Goal: Transaction & Acquisition: Purchase product/service

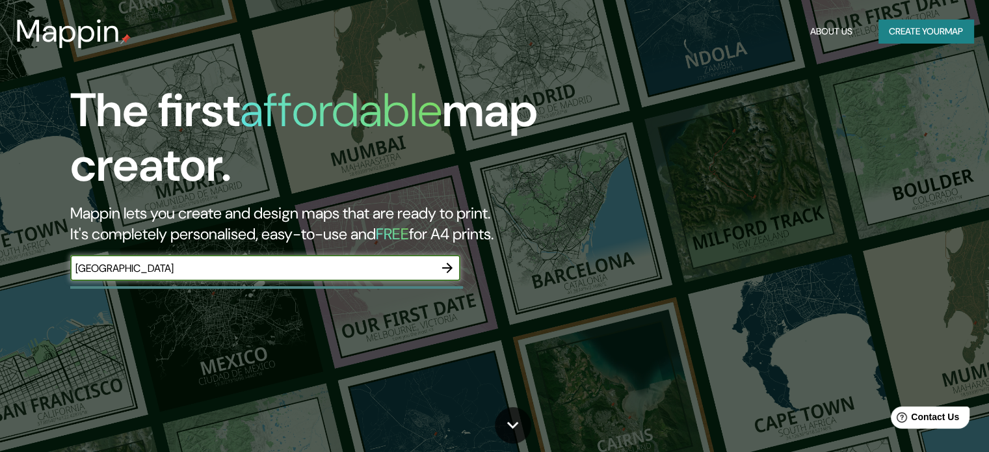
type input "[GEOGRAPHIC_DATA]"
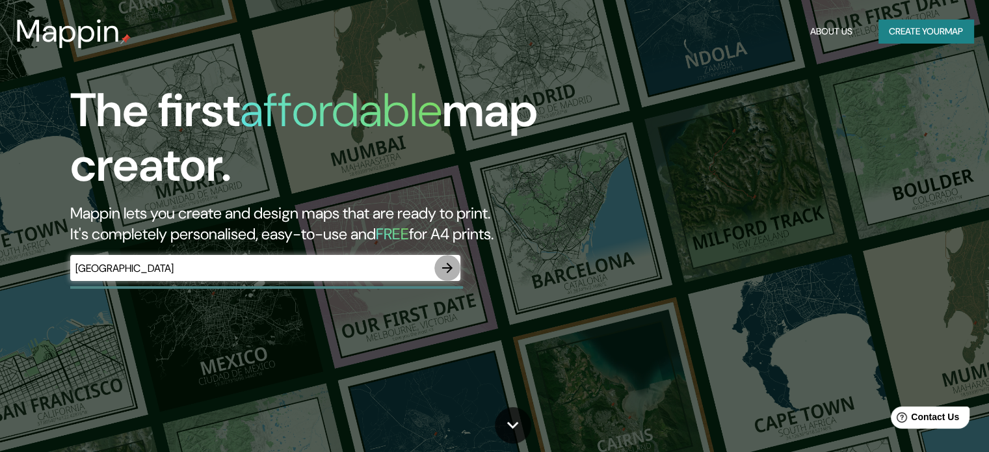
click at [442, 264] on icon "button" at bounding box center [448, 268] width 16 height 16
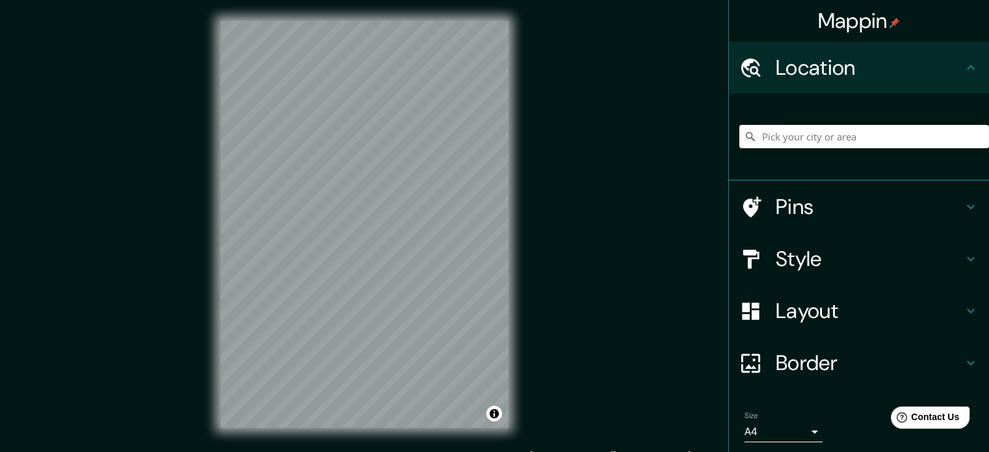
click at [778, 144] on input "Pick your city or area" at bounding box center [864, 136] width 250 height 23
paste input "[GEOGRAPHIC_DATA]"
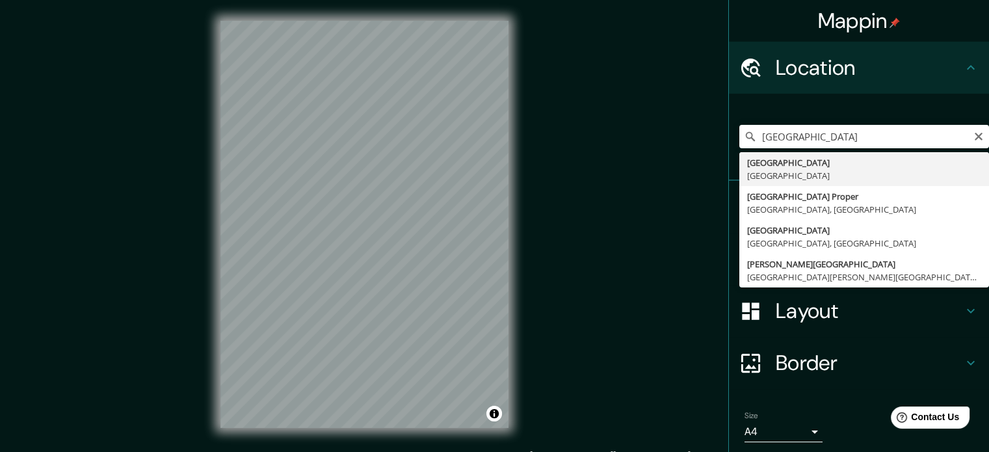
type input "[GEOGRAPHIC_DATA], [GEOGRAPHIC_DATA]"
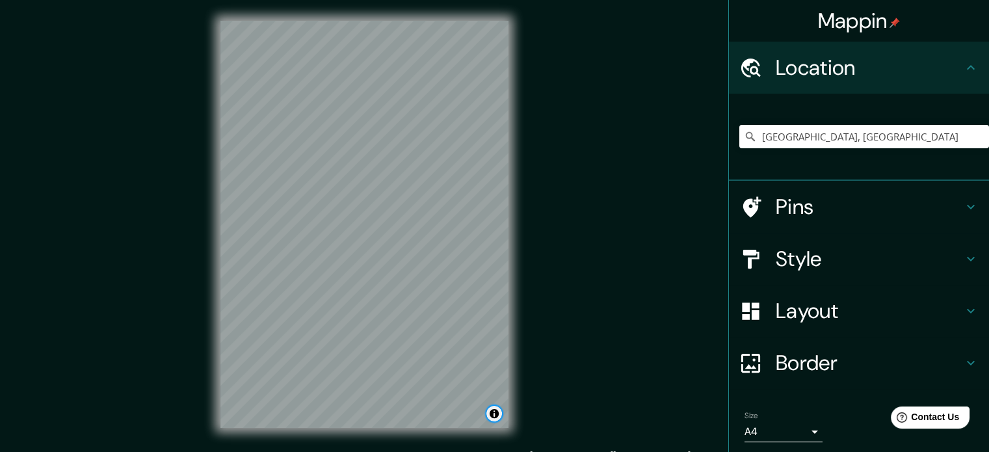
click at [492, 417] on button "Toggle attribution" at bounding box center [494, 414] width 16 height 16
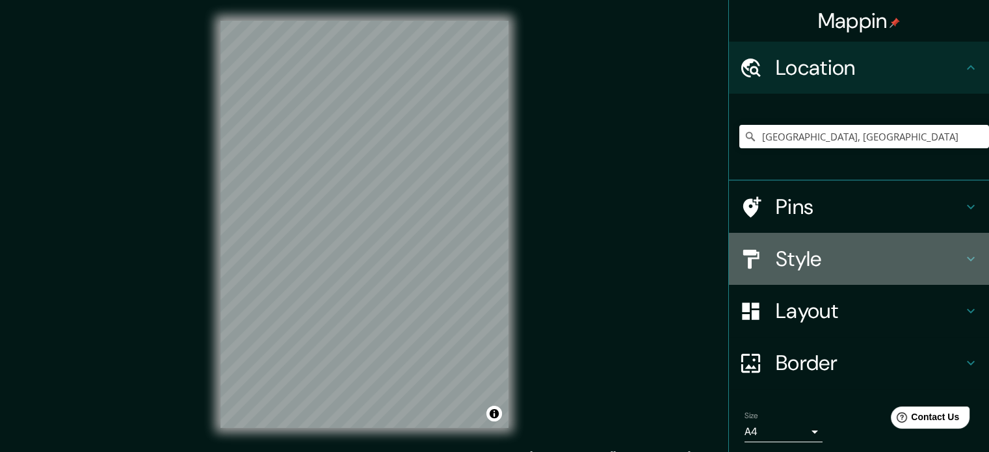
click at [782, 265] on h4 "Style" at bounding box center [869, 259] width 187 height 26
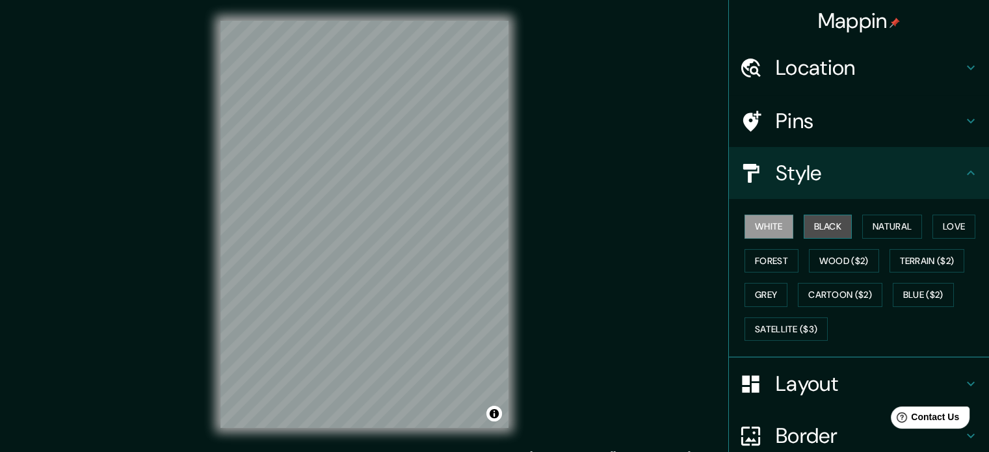
click at [825, 233] on button "Black" at bounding box center [828, 227] width 49 height 24
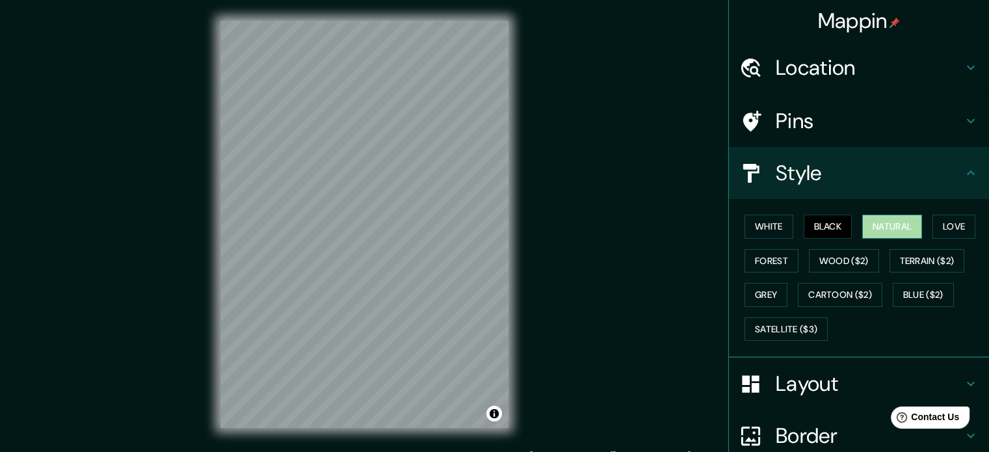
click at [898, 222] on button "Natural" at bounding box center [892, 227] width 60 height 24
click at [762, 218] on button "White" at bounding box center [768, 227] width 49 height 24
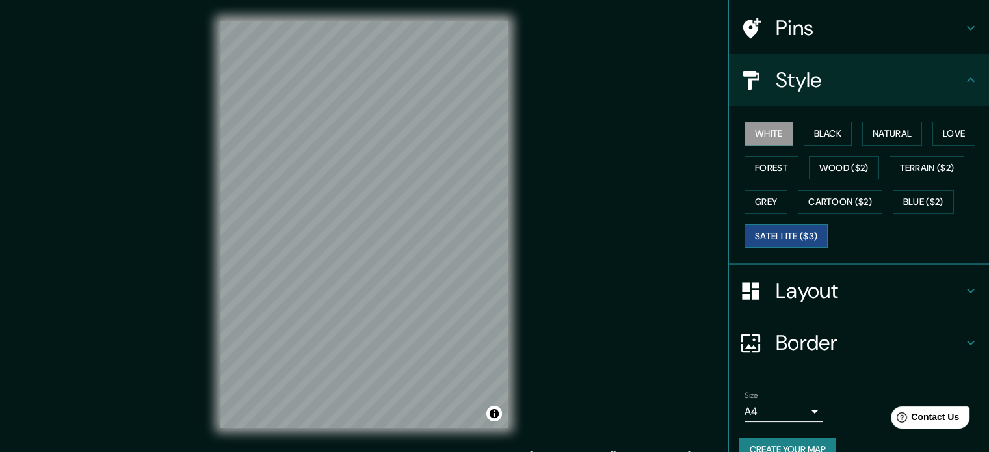
scroll to position [116, 0]
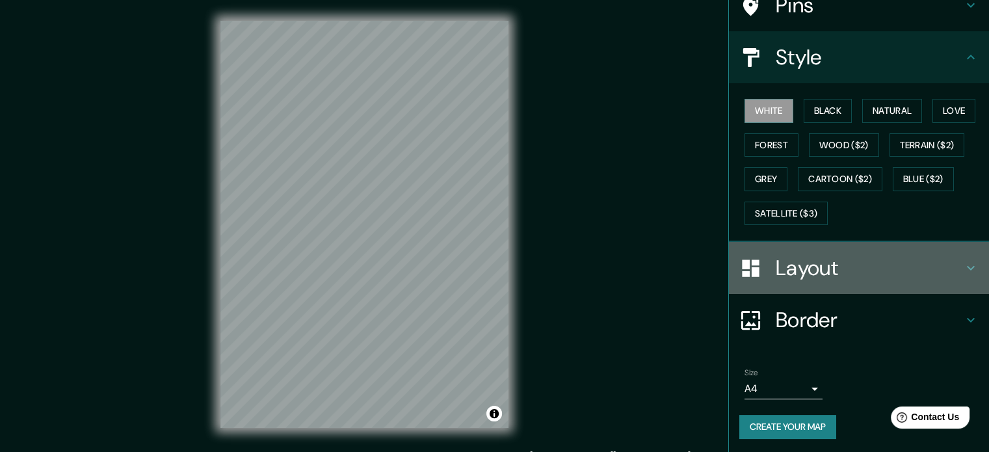
click at [821, 270] on h4 "Layout" at bounding box center [869, 268] width 187 height 26
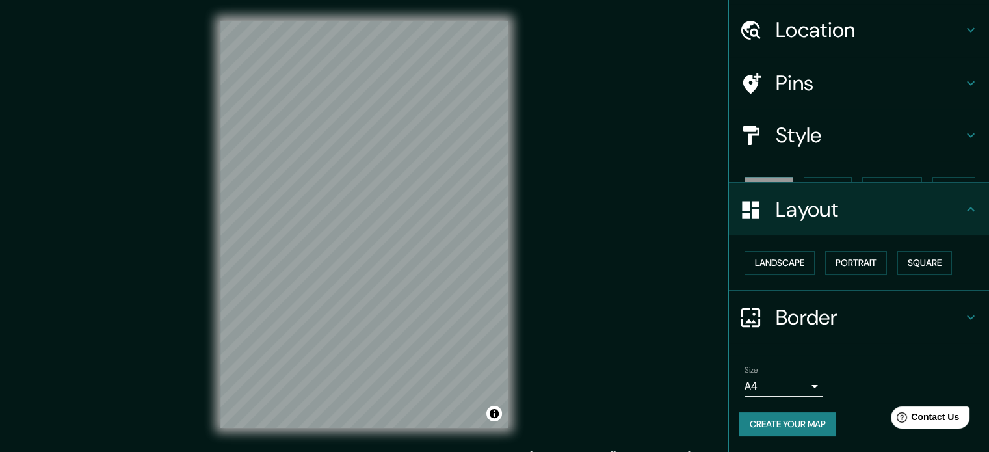
scroll to position [14, 0]
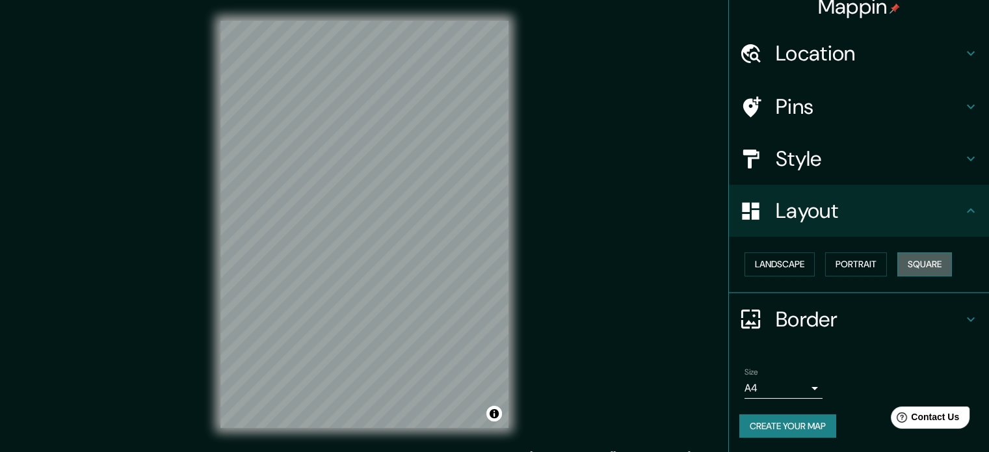
click at [902, 256] on button "Square" at bounding box center [924, 264] width 55 height 24
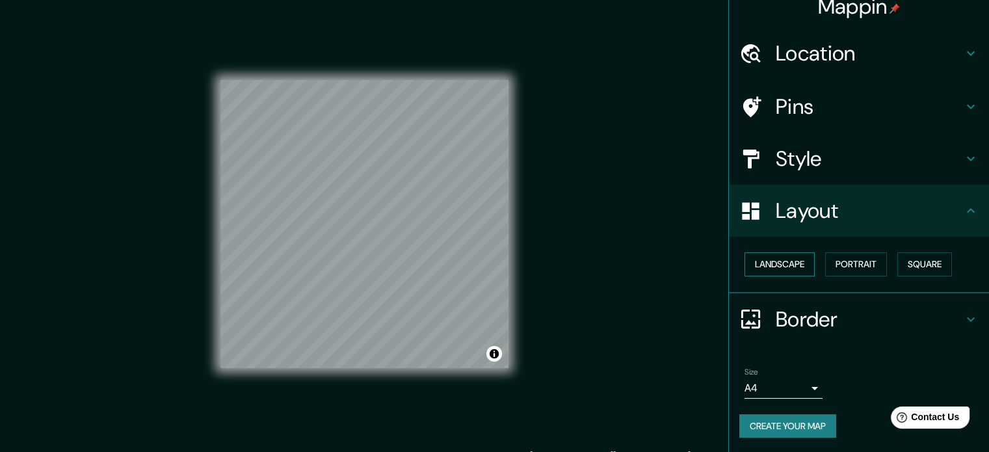
click at [770, 261] on button "Landscape" at bounding box center [779, 264] width 70 height 24
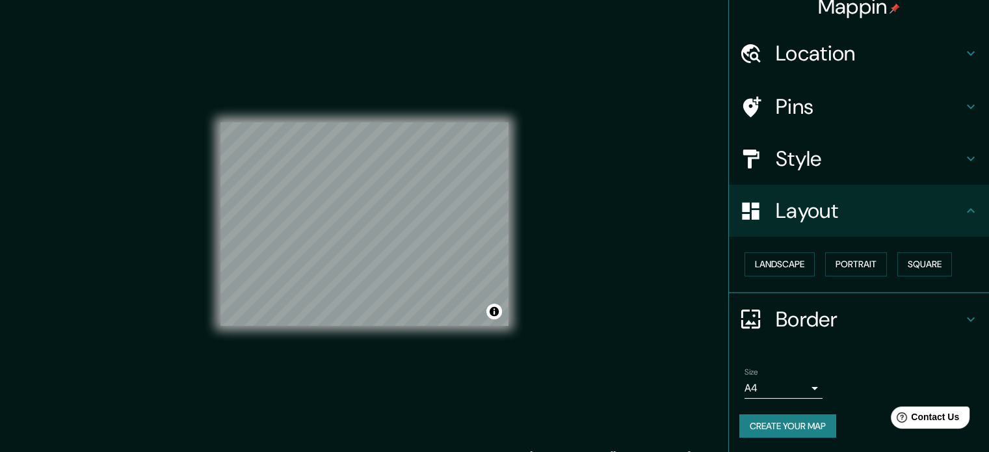
scroll to position [17, 0]
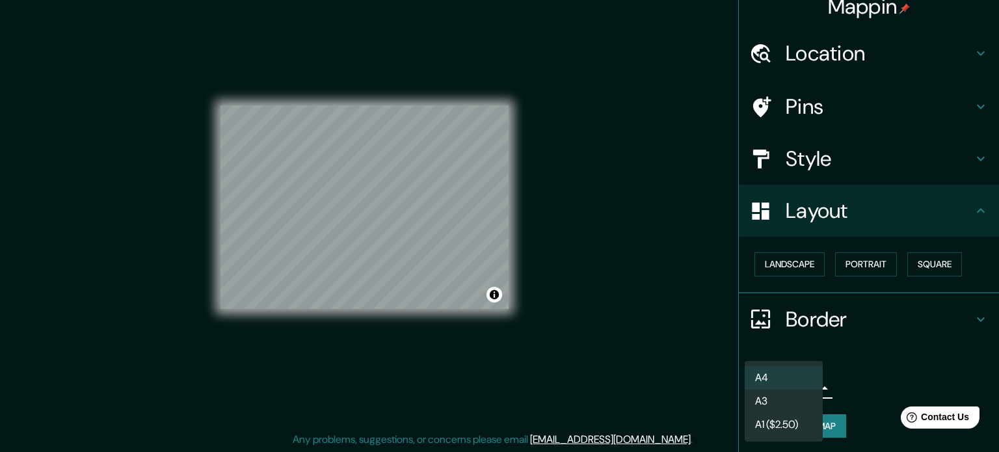
click at [788, 389] on body "Mappin Location Quezon City, Philippines Pins Style Layout Landscape Portrait S…" at bounding box center [499, 209] width 999 height 452
click at [793, 397] on li "A3" at bounding box center [783, 400] width 78 height 23
type input "a4"
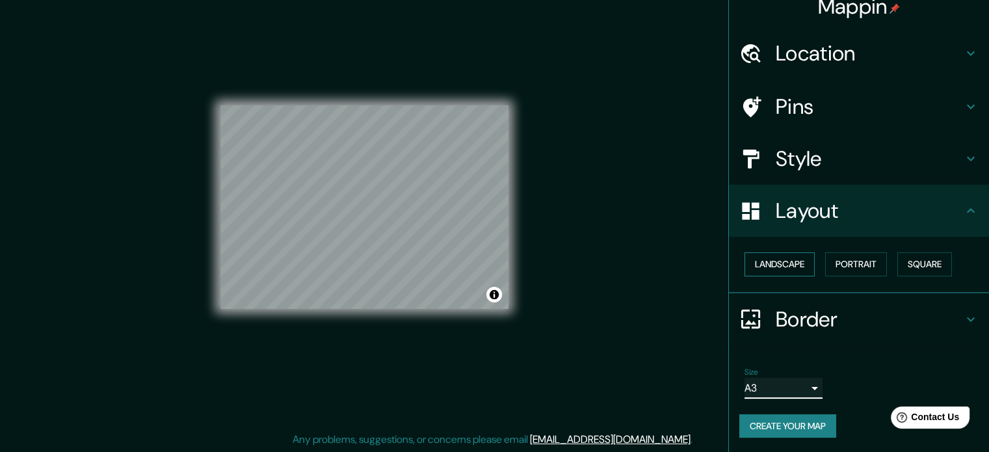
scroll to position [0, 0]
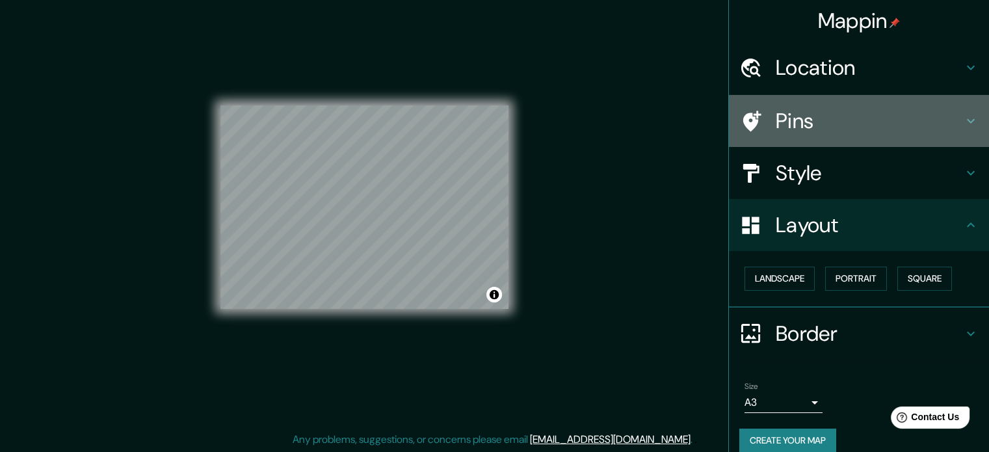
click at [802, 127] on h4 "Pins" at bounding box center [869, 121] width 187 height 26
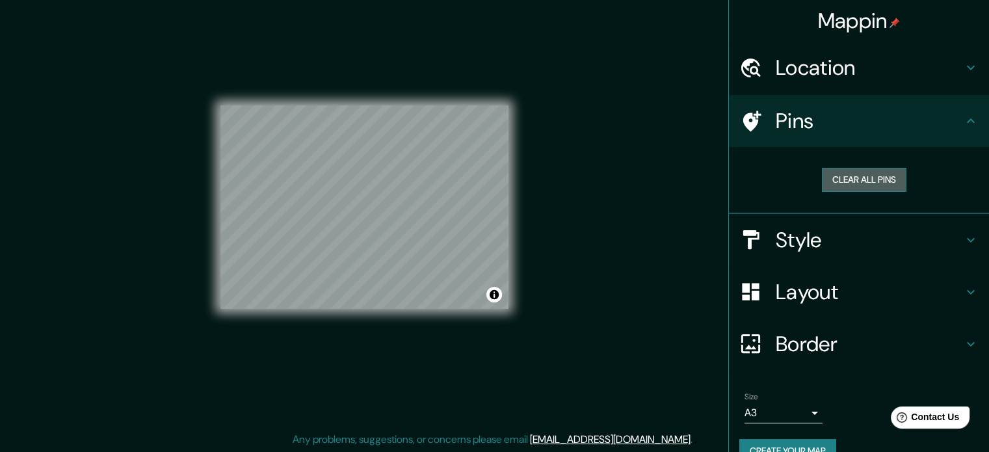
click at [837, 170] on button "Clear all pins" at bounding box center [864, 180] width 85 height 24
click at [803, 71] on h4 "Location" at bounding box center [869, 68] width 187 height 26
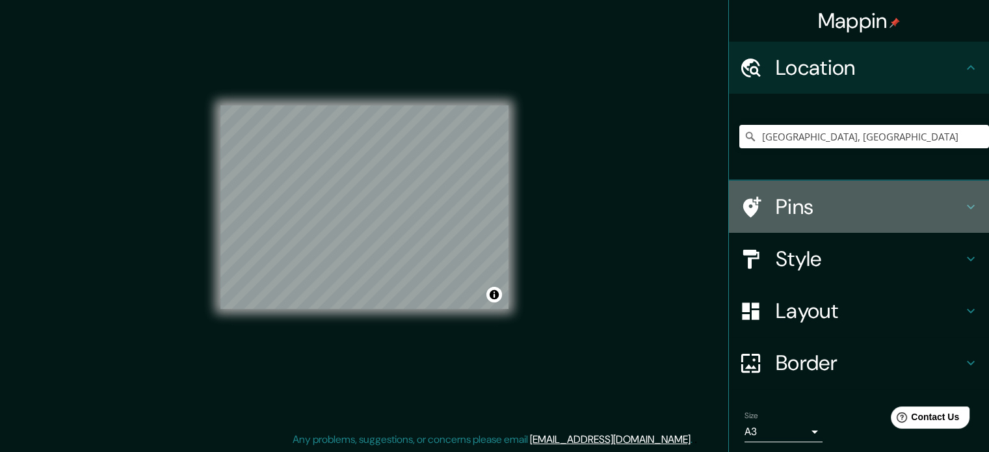
click at [832, 208] on h4 "Pins" at bounding box center [869, 207] width 187 height 26
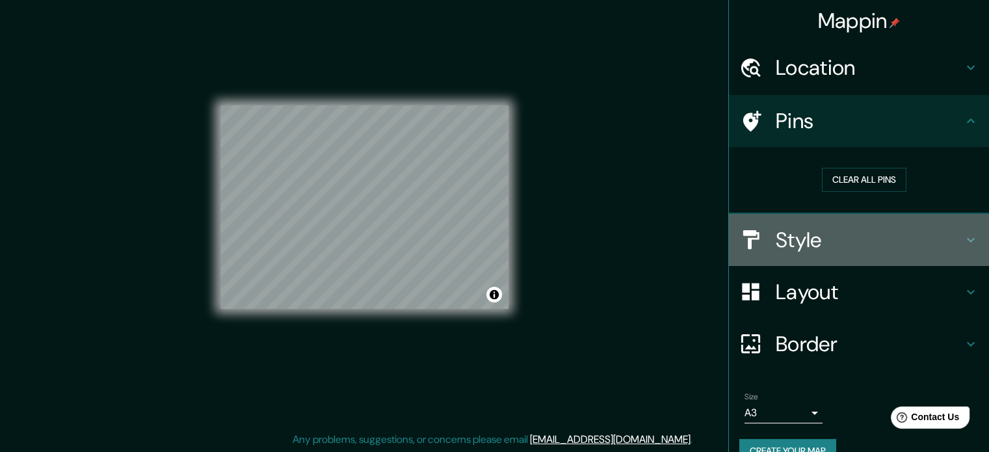
click at [899, 220] on div "Style" at bounding box center [859, 240] width 260 height 52
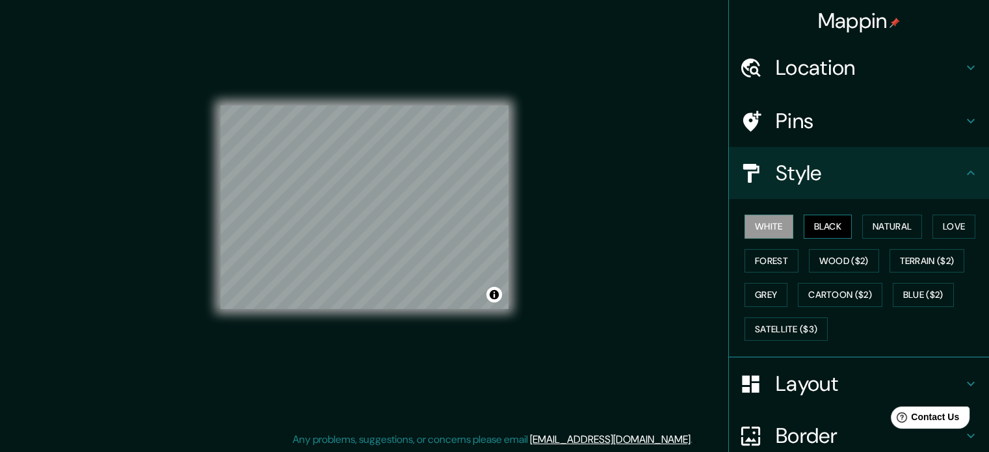
click at [827, 231] on button "Black" at bounding box center [828, 227] width 49 height 24
click at [882, 224] on button "Natural" at bounding box center [892, 227] width 60 height 24
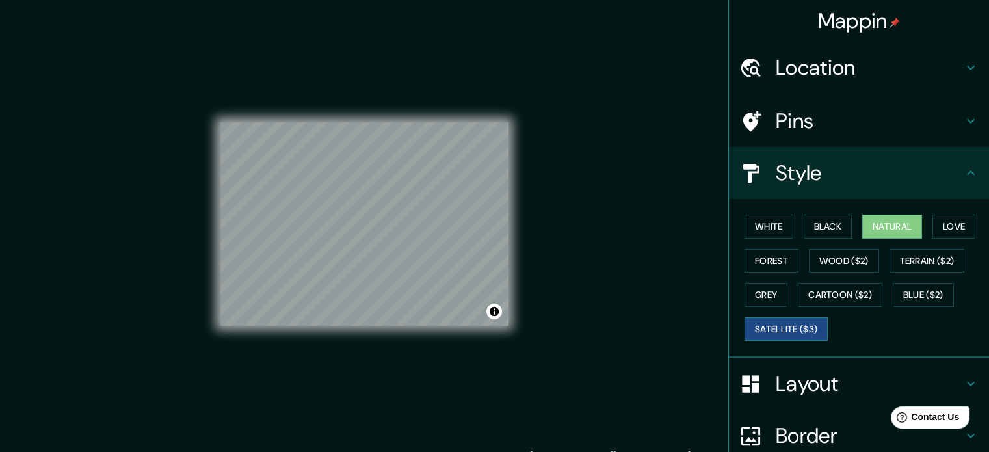
click at [778, 330] on button "Satellite ($3)" at bounding box center [785, 329] width 83 height 24
click at [821, 295] on button "Cartoon ($2)" at bounding box center [840, 295] width 85 height 24
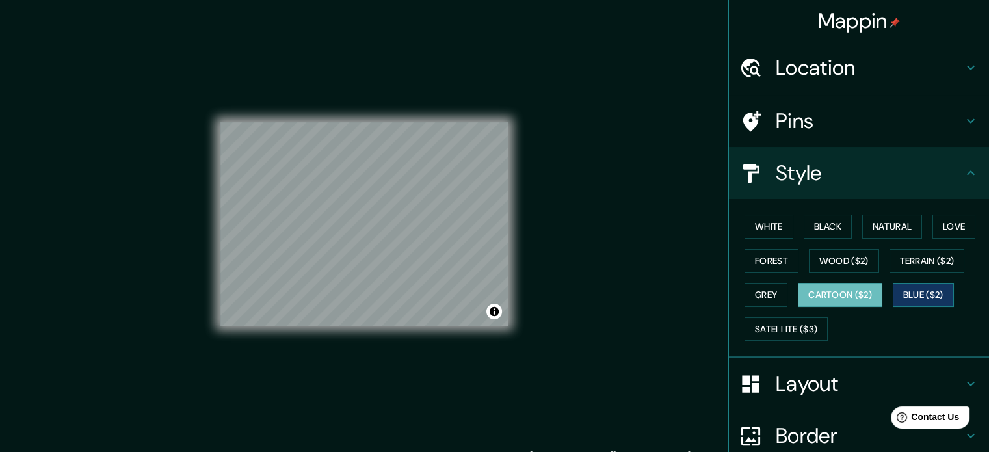
click at [919, 296] on button "Blue ($2)" at bounding box center [923, 295] width 61 height 24
click at [757, 298] on button "Grey" at bounding box center [765, 295] width 43 height 24
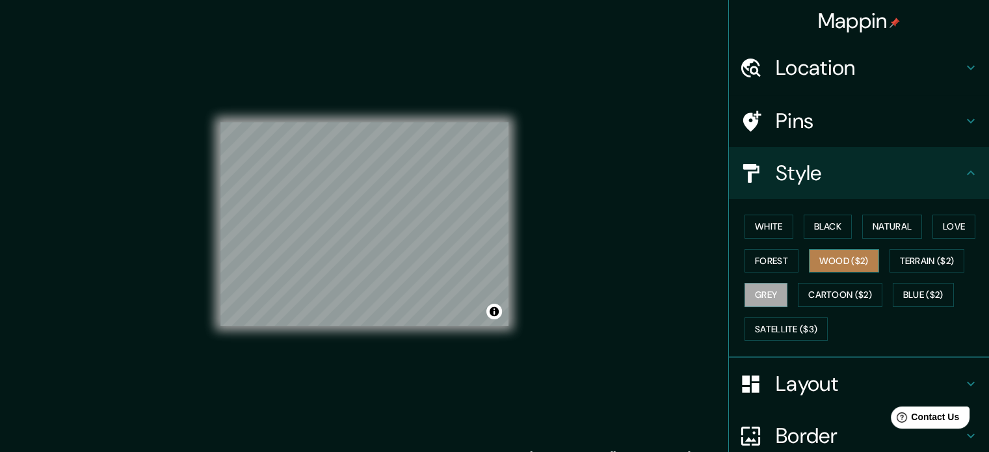
click at [819, 265] on button "Wood ($2)" at bounding box center [844, 261] width 70 height 24
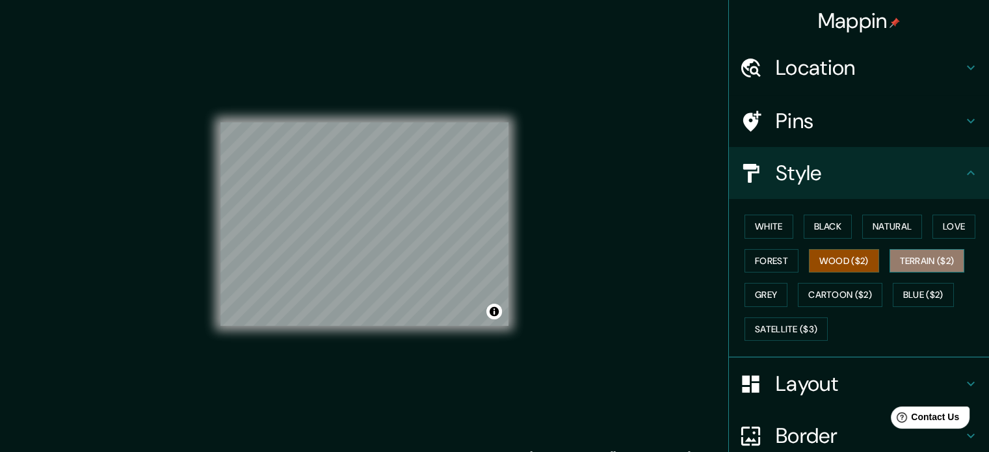
click at [921, 252] on button "Terrain ($2)" at bounding box center [926, 261] width 75 height 24
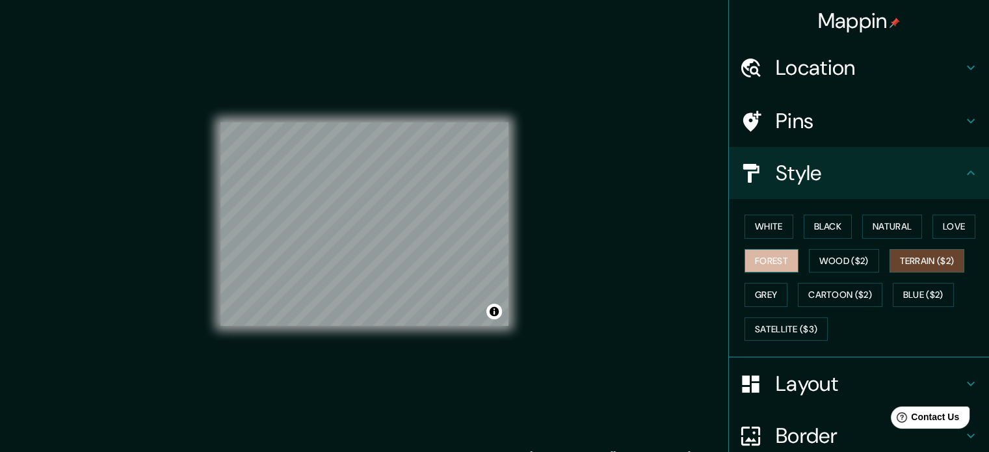
click at [750, 257] on button "Forest" at bounding box center [771, 261] width 54 height 24
click at [945, 228] on button "Love" at bounding box center [953, 227] width 43 height 24
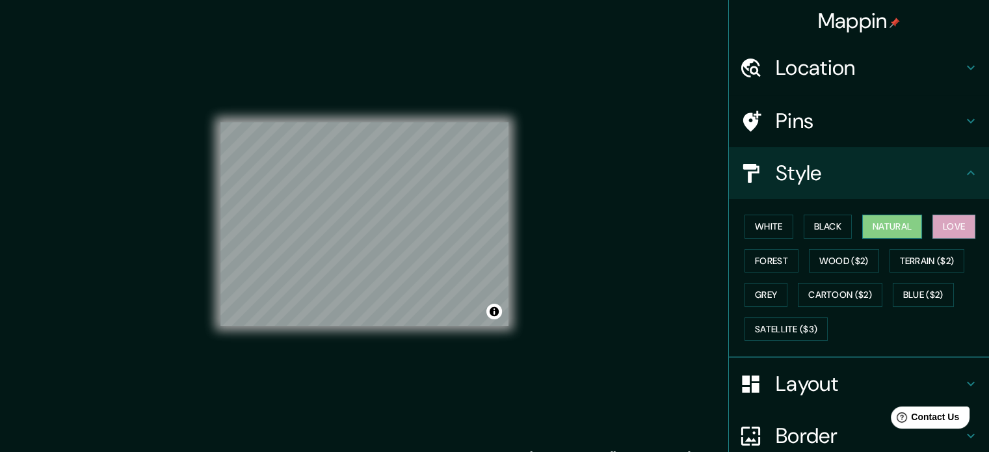
click at [910, 228] on button "Natural" at bounding box center [892, 227] width 60 height 24
click at [829, 219] on button "Black" at bounding box center [828, 227] width 49 height 24
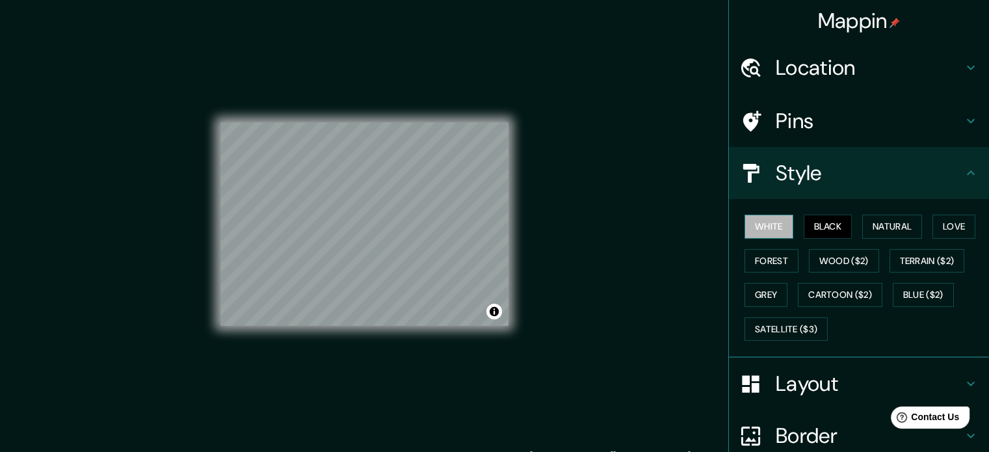
click at [760, 222] on button "White" at bounding box center [768, 227] width 49 height 24
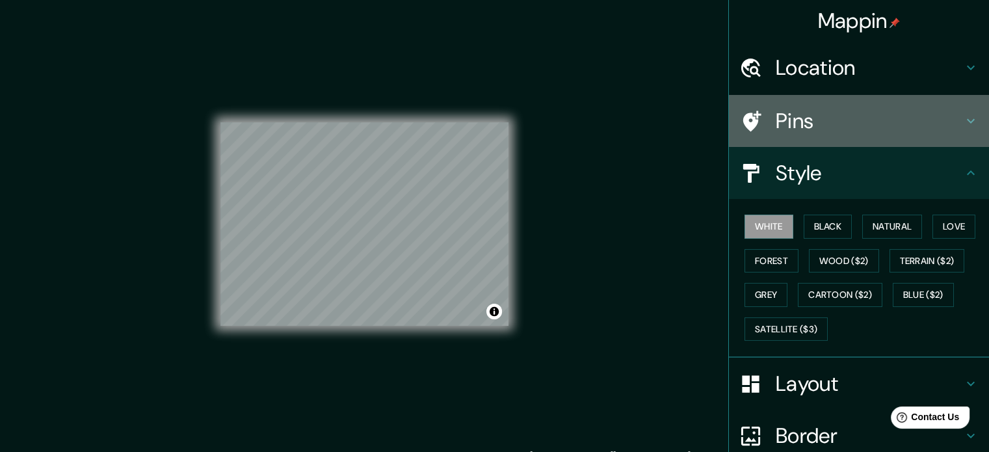
click at [822, 119] on h4 "Pins" at bounding box center [869, 121] width 187 height 26
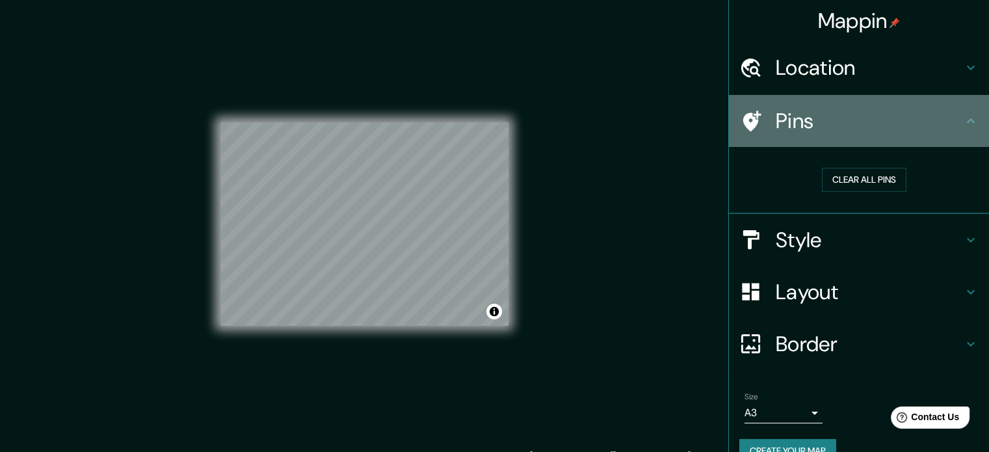
click at [822, 119] on h4 "Pins" at bounding box center [869, 121] width 187 height 26
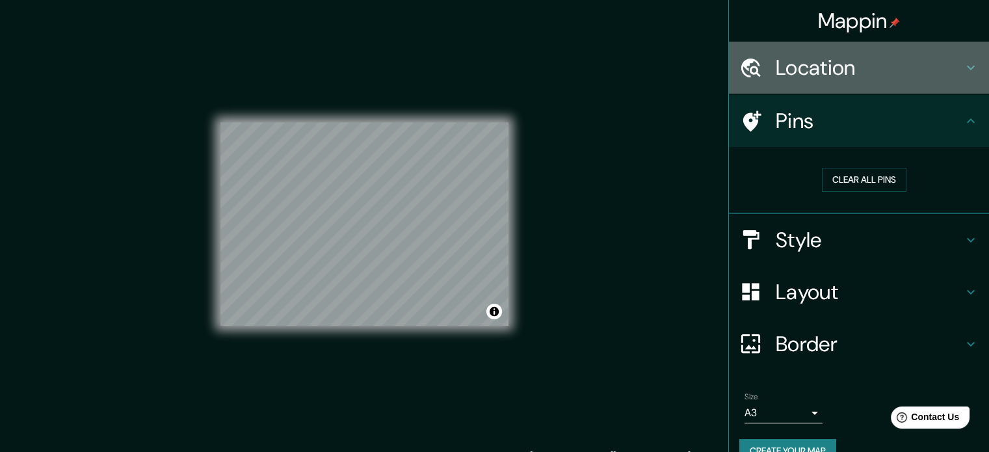
click at [832, 74] on h4 "Location" at bounding box center [869, 68] width 187 height 26
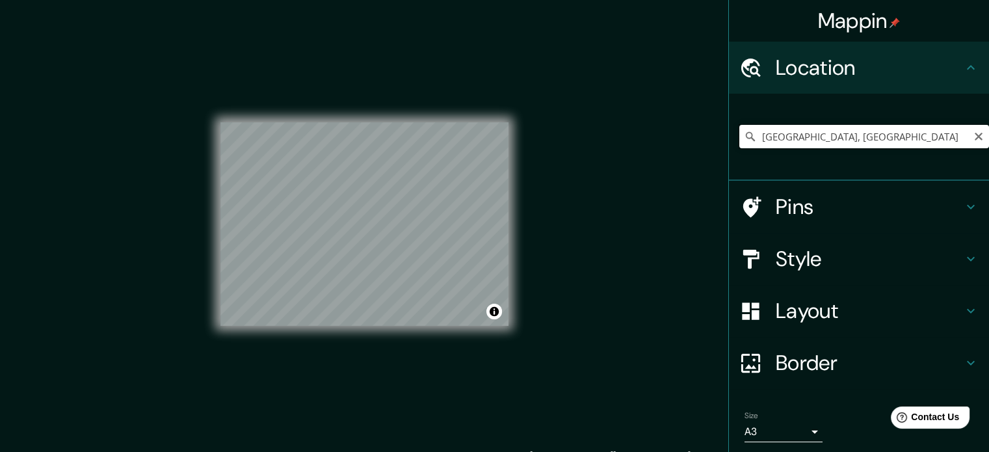
click at [835, 135] on input "[GEOGRAPHIC_DATA], [GEOGRAPHIC_DATA]" at bounding box center [864, 136] width 250 height 23
click at [892, 140] on input "[GEOGRAPHIC_DATA], [GEOGRAPHIC_DATA]" at bounding box center [864, 136] width 250 height 23
click at [744, 139] on icon at bounding box center [750, 136] width 13 height 13
click at [875, 136] on input "[GEOGRAPHIC_DATA], [GEOGRAPHIC_DATA]" at bounding box center [864, 136] width 250 height 23
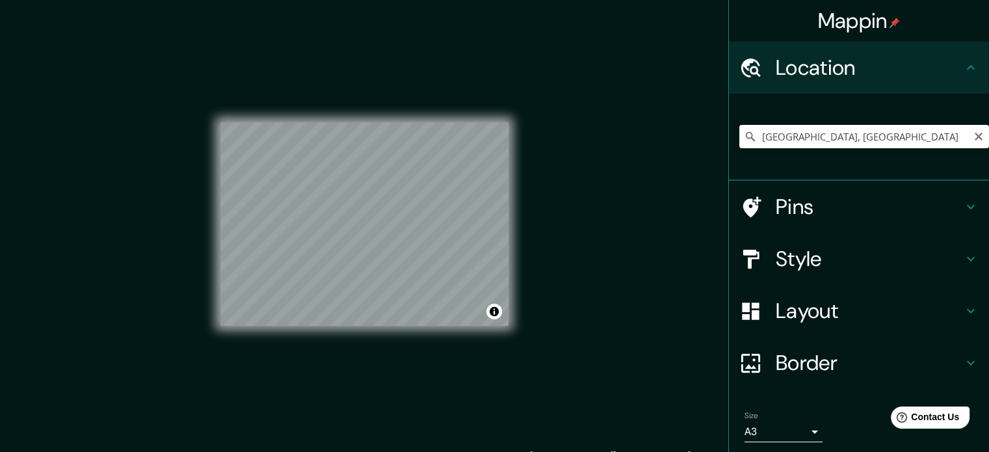
click at [875, 136] on input "[GEOGRAPHIC_DATA], [GEOGRAPHIC_DATA]" at bounding box center [864, 136] width 250 height 23
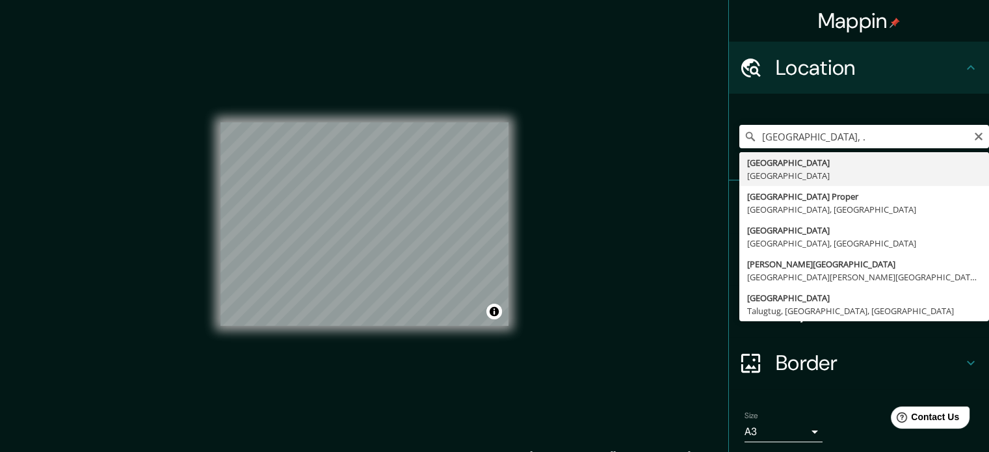
type input "[GEOGRAPHIC_DATA], [GEOGRAPHIC_DATA]"
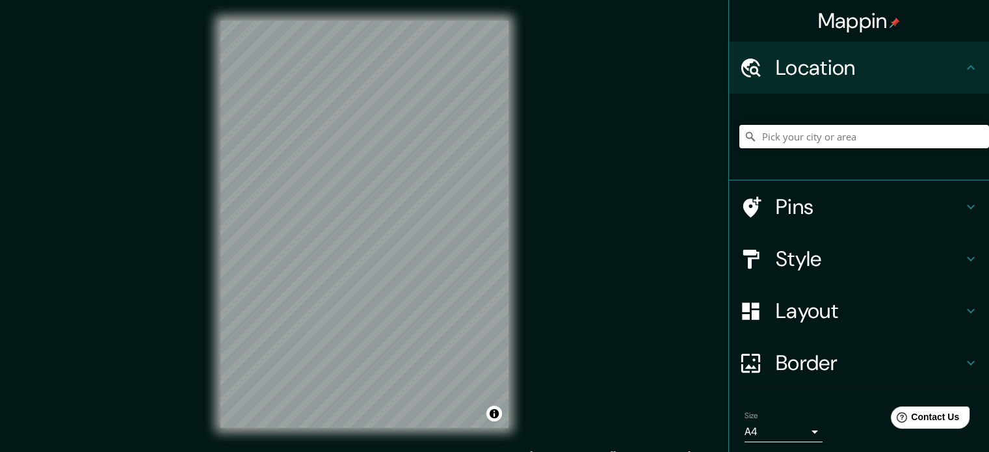
click at [819, 134] on input "Pick your city or area" at bounding box center [864, 136] width 250 height 23
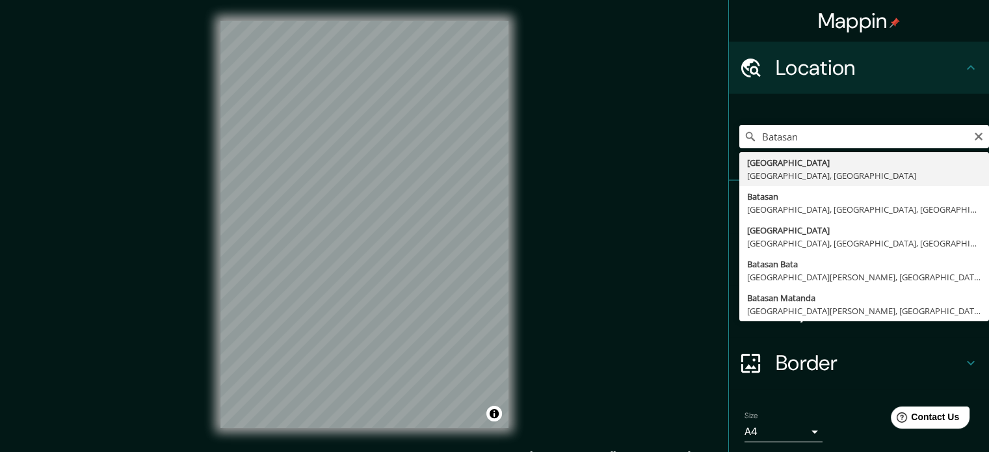
type input "Batasan Hills, Quezon City, Philippines"
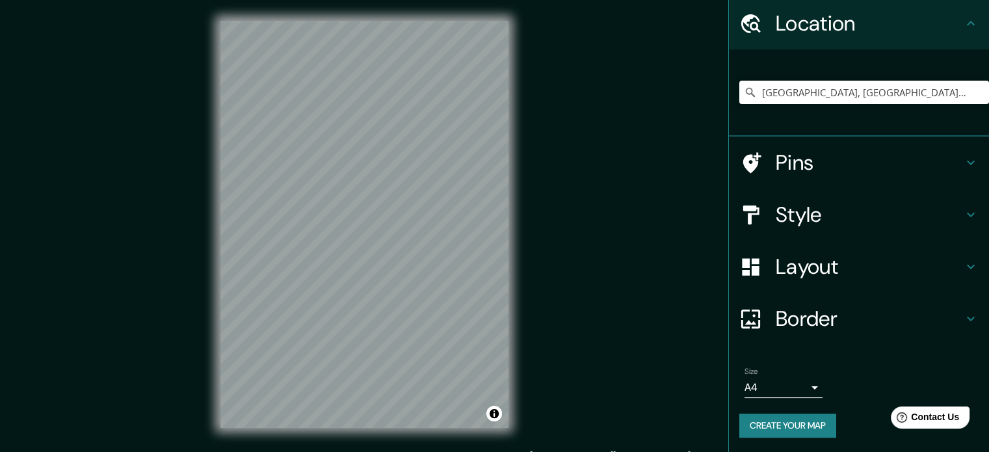
scroll to position [17, 0]
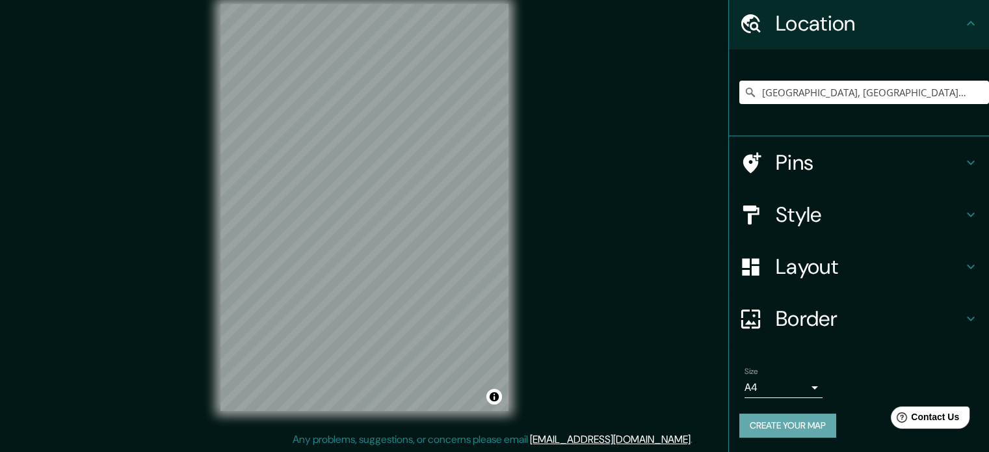
click at [781, 421] on button "Create your map" at bounding box center [787, 426] width 97 height 24
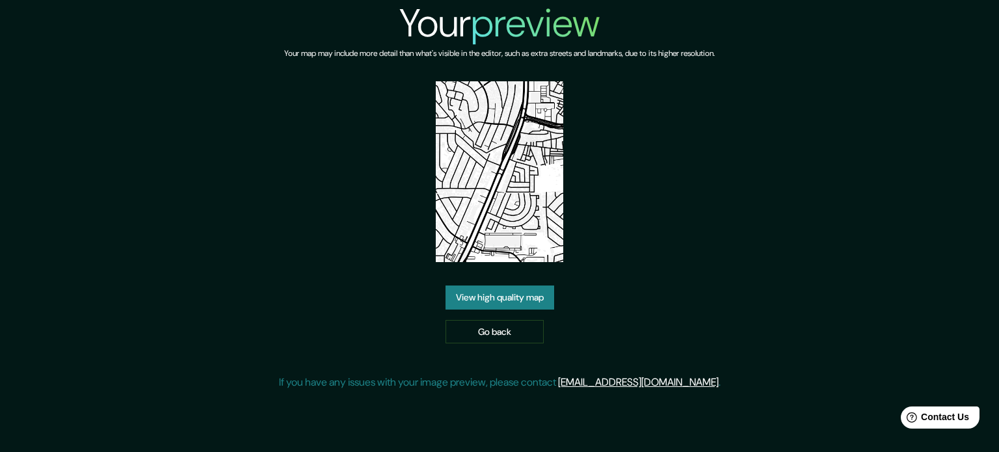
drag, startPoint x: 497, startPoint y: 207, endPoint x: 689, endPoint y: 185, distance: 193.7
click at [689, 185] on div "Your preview Your map may include more detail than what's visible in the editor…" at bounding box center [499, 200] width 441 height 401
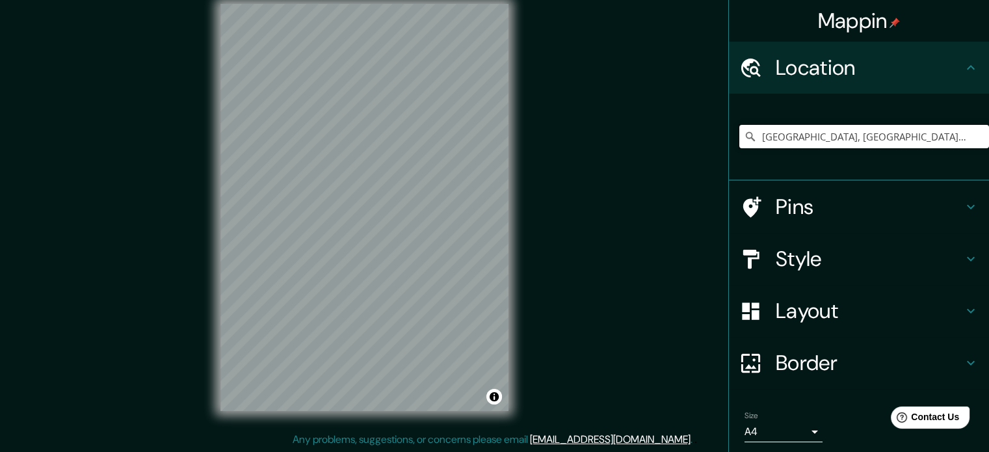
click at [832, 142] on input "[GEOGRAPHIC_DATA], [GEOGRAPHIC_DATA], [GEOGRAPHIC_DATA]" at bounding box center [864, 136] width 250 height 23
click at [833, 28] on h4 "Mappin" at bounding box center [859, 21] width 83 height 26
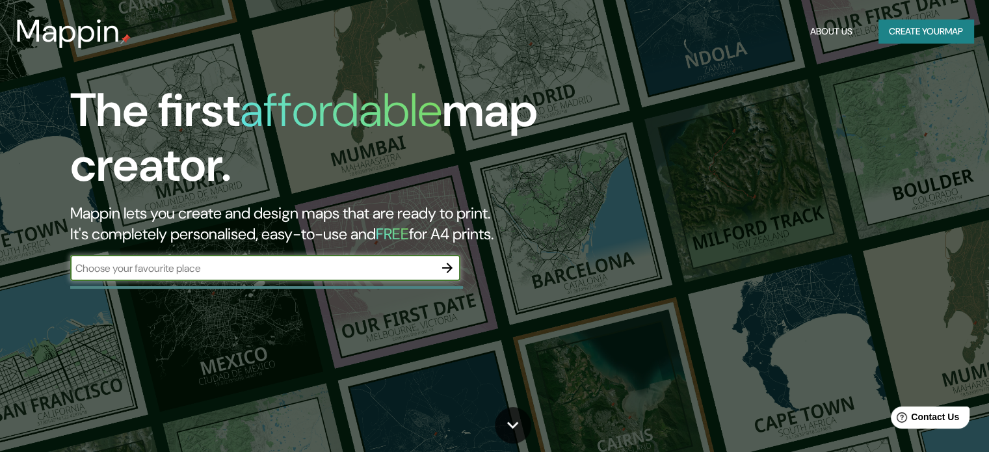
drag, startPoint x: 278, startPoint y: 272, endPoint x: 267, endPoint y: 246, distance: 28.3
click at [267, 246] on div "The first affordable map creator. Mappin lets you create and design maps that a…" at bounding box center [318, 188] width 594 height 211
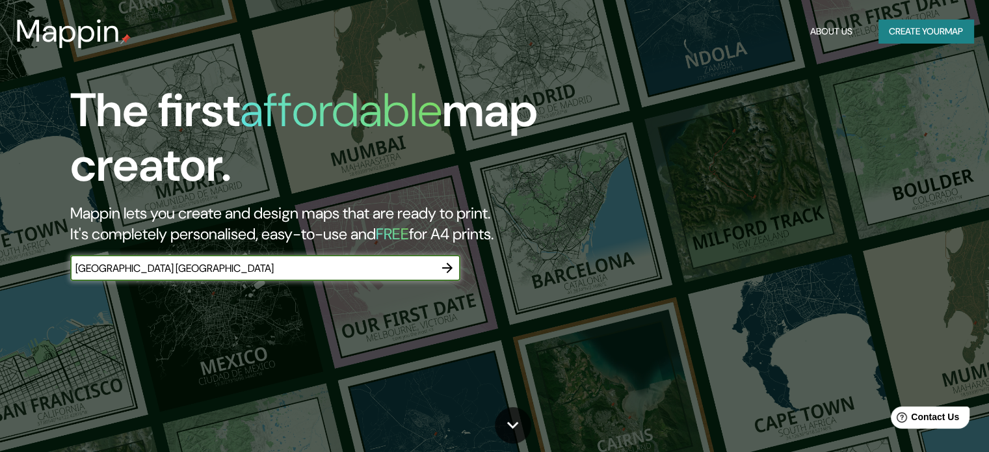
type input "[GEOGRAPHIC_DATA] [GEOGRAPHIC_DATA]"
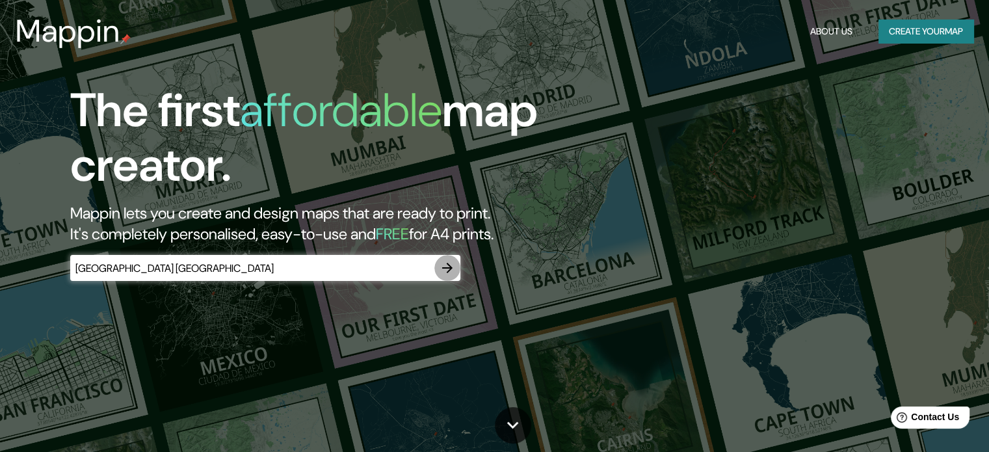
click at [448, 270] on icon "button" at bounding box center [447, 268] width 10 height 10
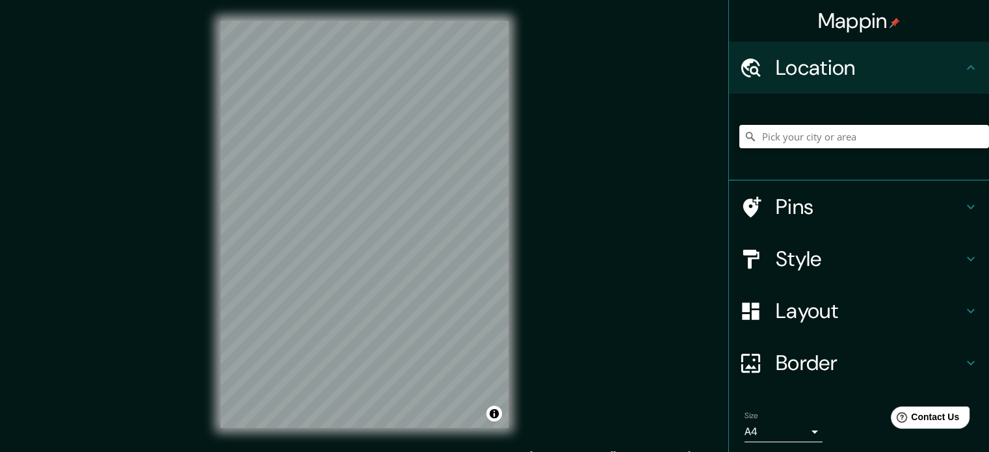
click at [802, 140] on input "Pick your city or area" at bounding box center [864, 136] width 250 height 23
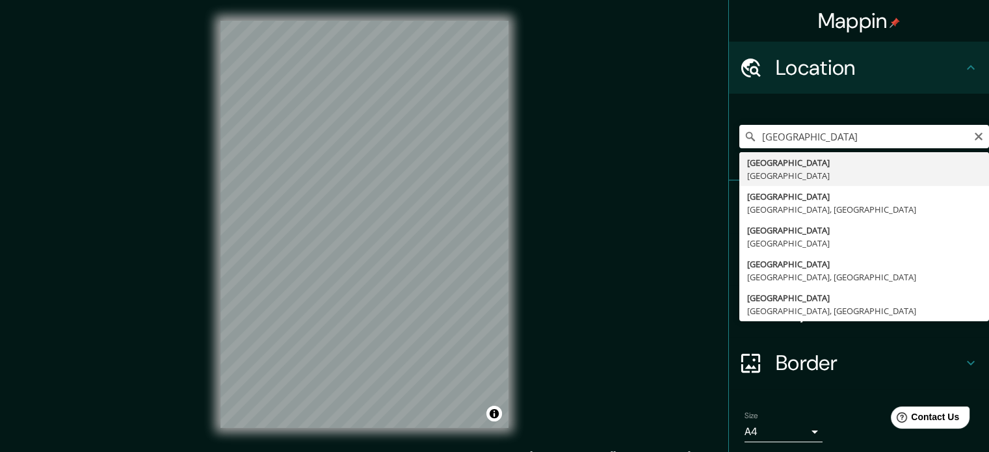
type input "[GEOGRAPHIC_DATA], [GEOGRAPHIC_DATA]"
